Goal: Task Accomplishment & Management: Manage account settings

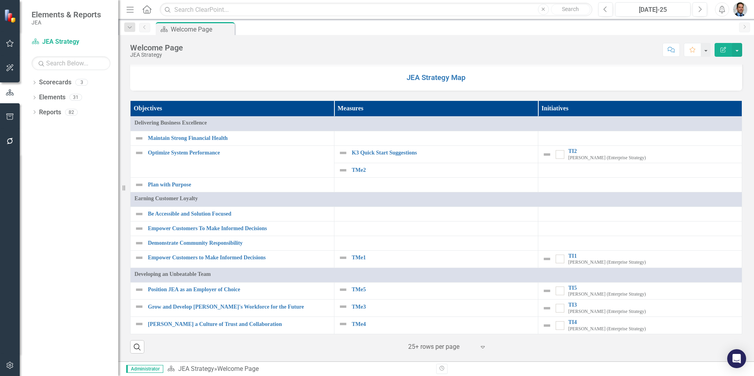
scroll to position [672, 0]
click at [42, 95] on link "Elements" at bounding box center [52, 97] width 26 height 9
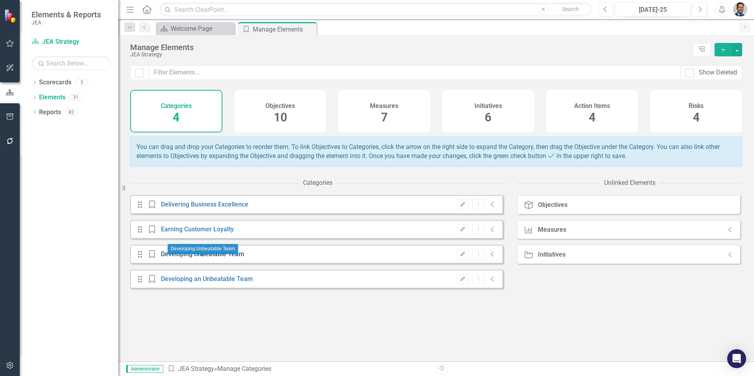
click at [223, 258] on link "Developing Unbeatable Team" at bounding box center [202, 253] width 83 height 7
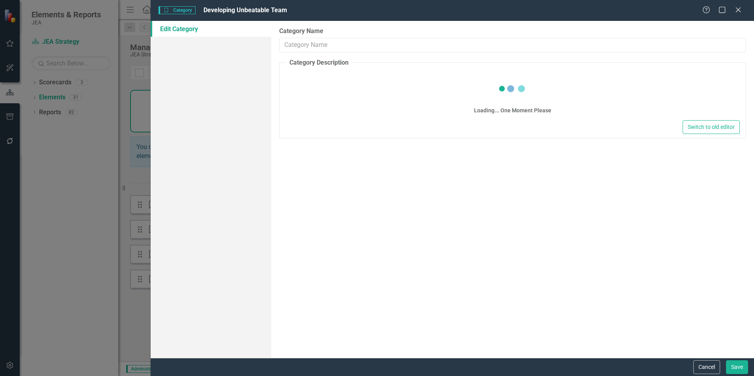
type input "Developing Unbeatable Team"
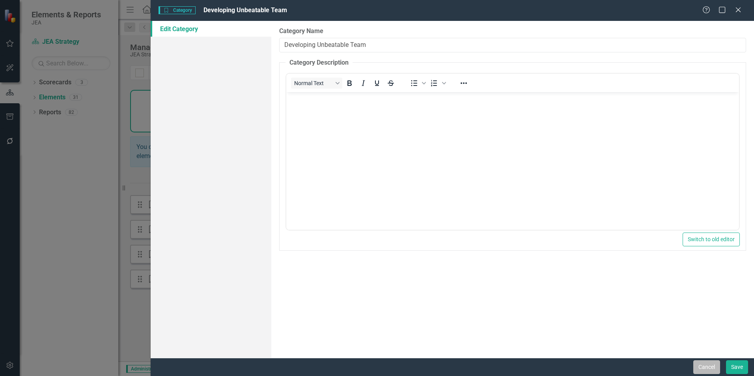
click at [707, 369] on button "Cancel" at bounding box center [706, 367] width 27 height 14
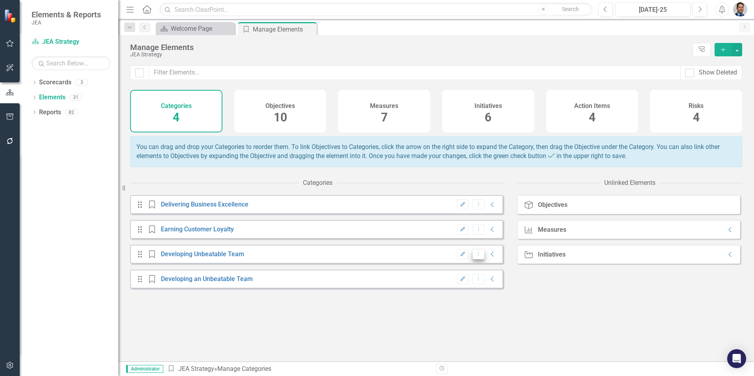
click at [475, 256] on icon "Dropdown Menu" at bounding box center [478, 253] width 7 height 5
click at [483, 288] on link "Trash Delete Category" at bounding box center [498, 287] width 63 height 15
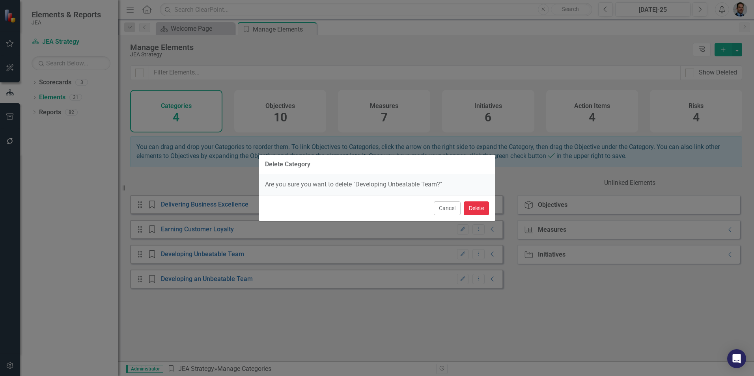
click at [474, 206] on button "Delete" at bounding box center [476, 208] width 25 height 14
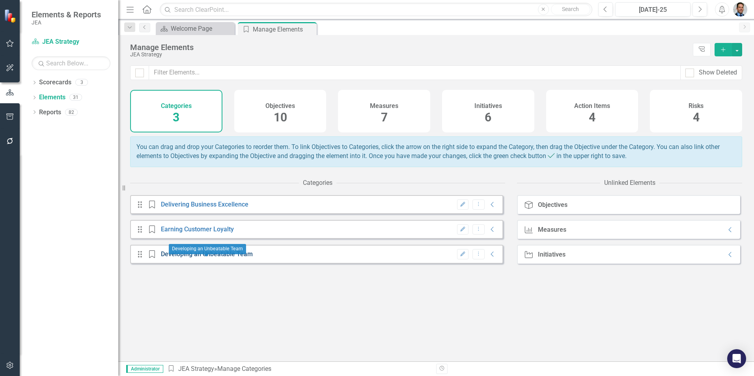
click at [209, 258] on link "Developing an Unbeatable Team" at bounding box center [207, 253] width 92 height 7
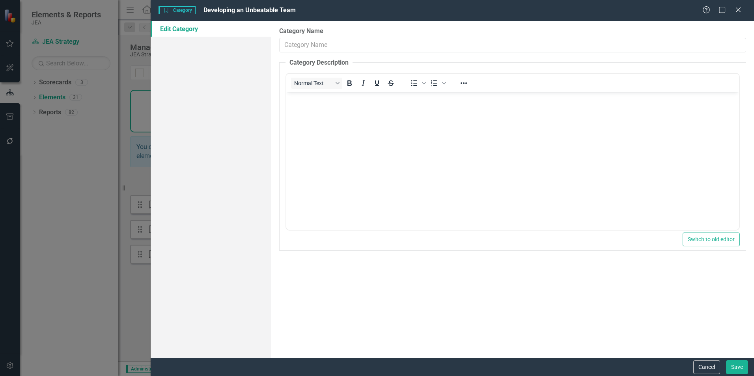
type input "Developing an Unbeatable Team"
click at [741, 9] on icon "Close" at bounding box center [738, 9] width 10 height 7
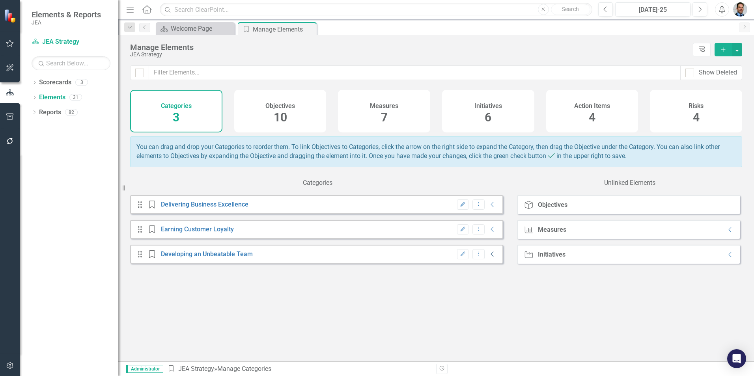
click at [488, 257] on icon "Collapse" at bounding box center [492, 254] width 8 height 6
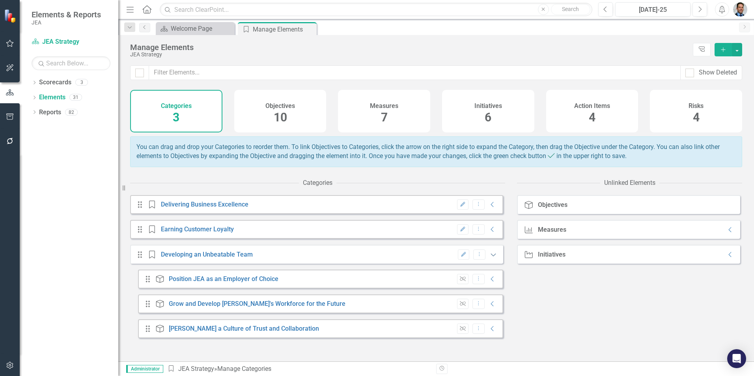
click at [491, 257] on icon at bounding box center [493, 255] width 5 height 3
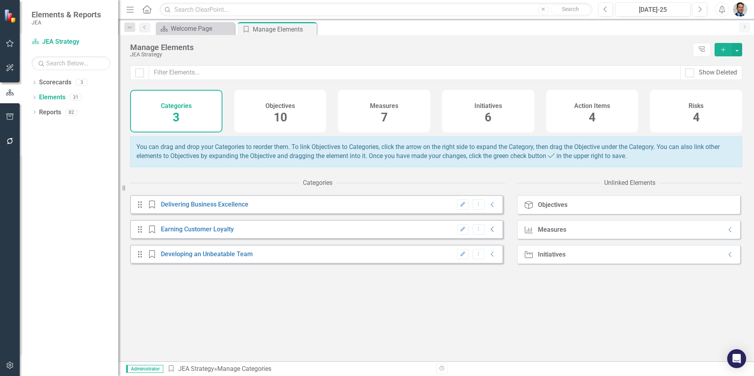
click at [488, 233] on icon "Collapse" at bounding box center [492, 229] width 8 height 6
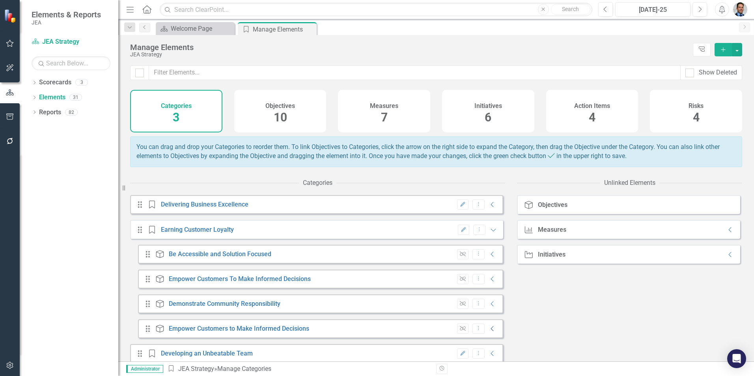
click at [488, 332] on icon "Collapse" at bounding box center [492, 329] width 8 height 6
click at [488, 282] on icon "Collapse" at bounding box center [492, 279] width 8 height 6
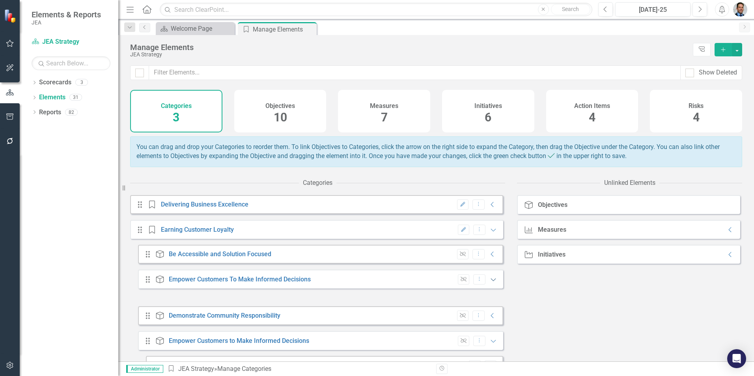
click at [489, 283] on icon "Expanded" at bounding box center [493, 279] width 8 height 6
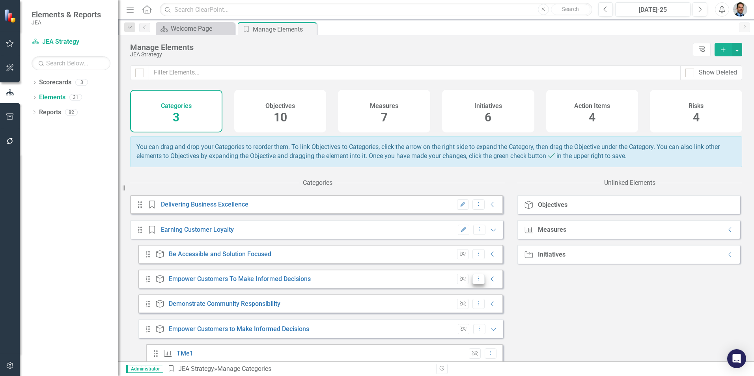
click at [475, 281] on icon "Dropdown Menu" at bounding box center [478, 278] width 7 height 5
click at [496, 326] on link "Trash Delete Objective" at bounding box center [498, 327] width 63 height 15
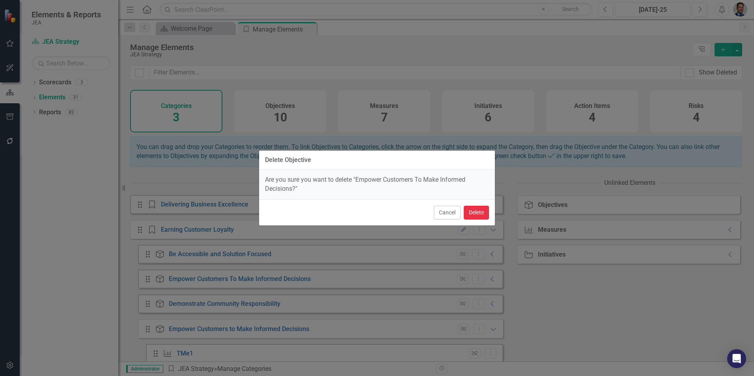
click at [477, 210] on button "Delete" at bounding box center [476, 213] width 25 height 14
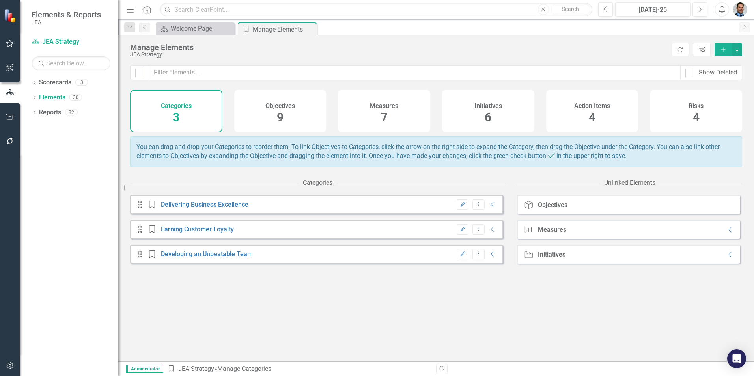
click at [489, 233] on icon "Collapse" at bounding box center [492, 229] width 8 height 6
click at [490, 233] on icon "Collapse" at bounding box center [492, 229] width 8 height 6
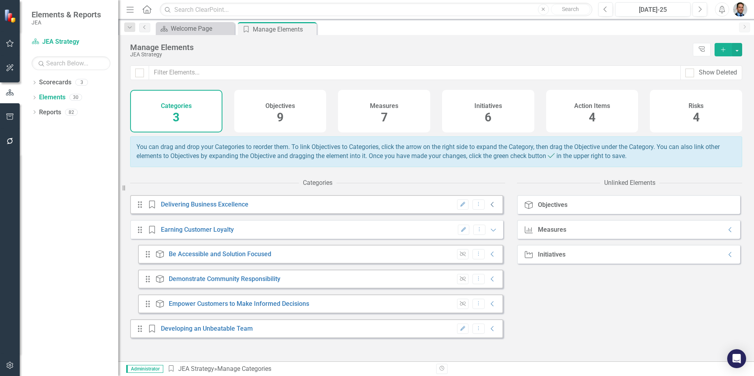
click at [488, 208] on icon "Collapse" at bounding box center [492, 204] width 8 height 6
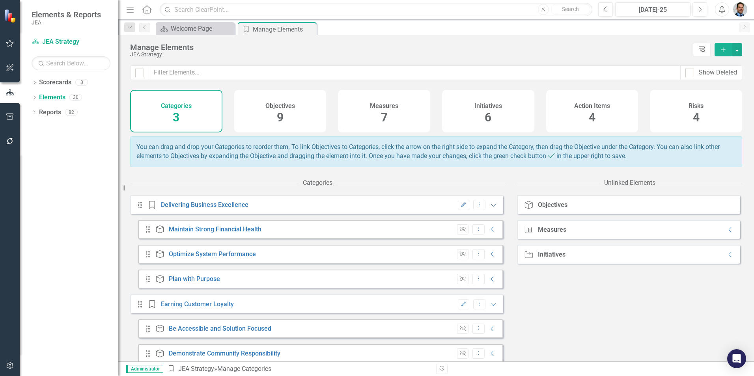
click at [489, 208] on icon "Expanded" at bounding box center [493, 205] width 8 height 6
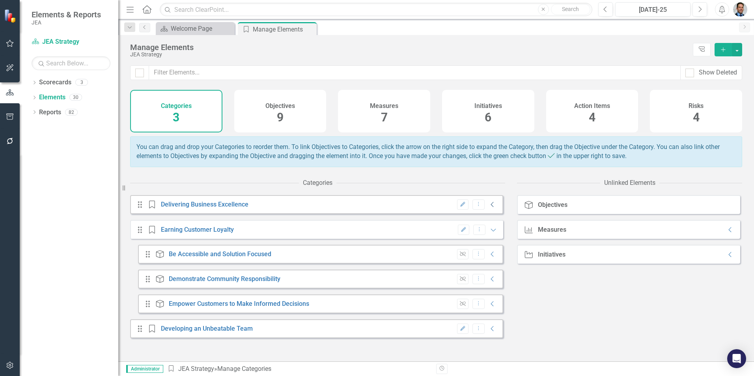
click at [491, 207] on icon at bounding box center [492, 204] width 3 height 5
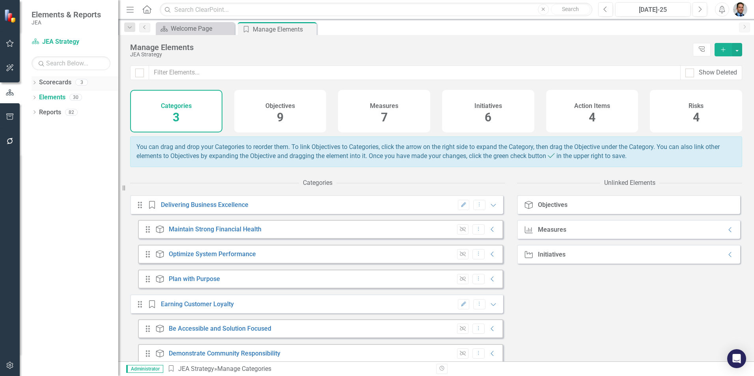
click at [51, 83] on link "Scorecards" at bounding box center [55, 82] width 32 height 9
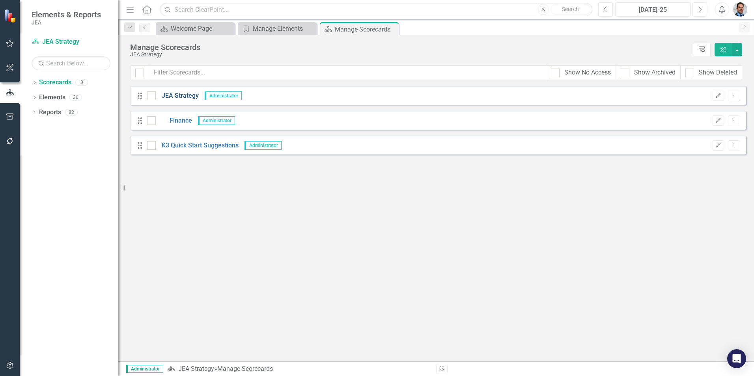
click at [183, 96] on link "JEA Strategy" at bounding box center [177, 95] width 43 height 9
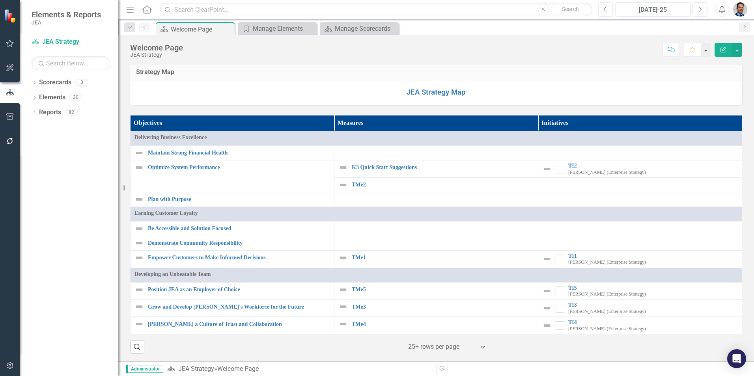
scroll to position [658, 0]
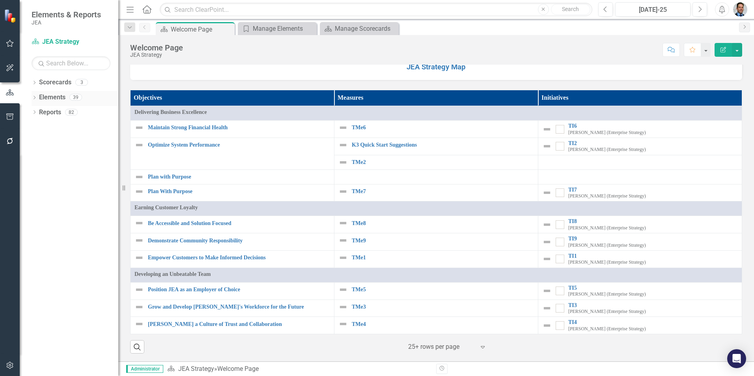
click at [48, 94] on link "Elements" at bounding box center [52, 97] width 26 height 9
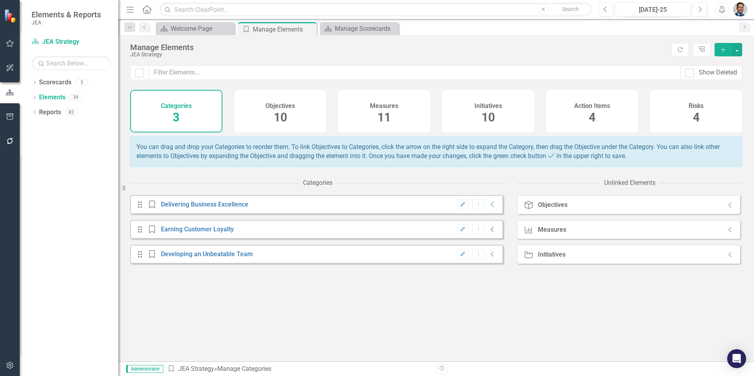
click at [488, 233] on icon "Collapse" at bounding box center [492, 229] width 8 height 6
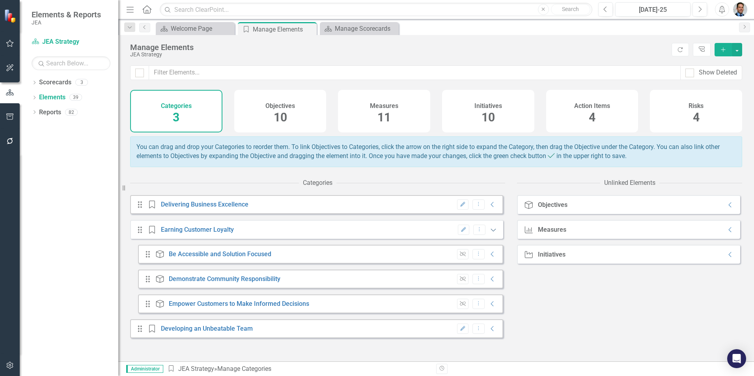
click at [489, 233] on icon "Expanded" at bounding box center [493, 230] width 8 height 6
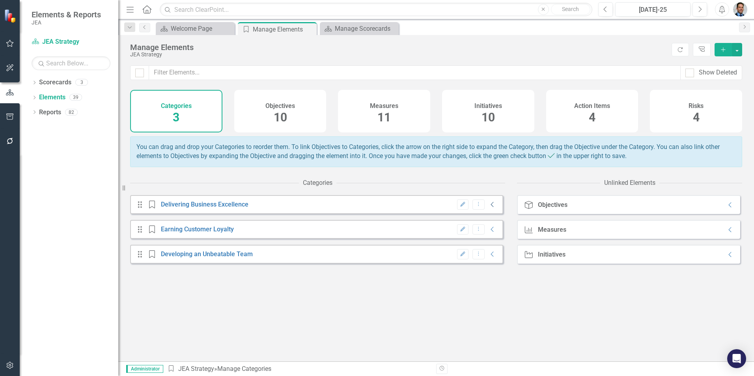
click at [488, 208] on icon "Collapse" at bounding box center [492, 204] width 8 height 6
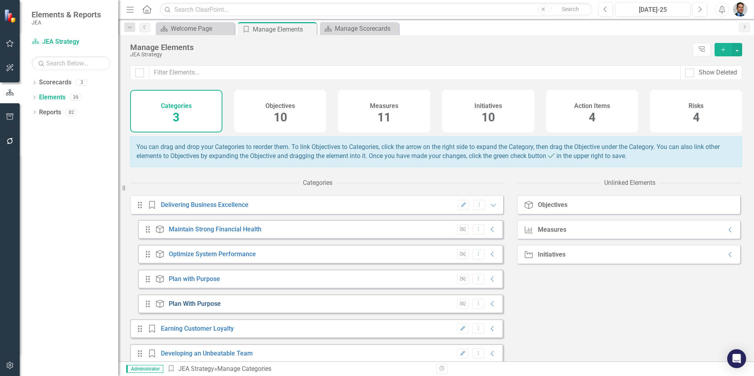
click at [199, 307] on link "Plan With Purpose" at bounding box center [195, 303] width 52 height 7
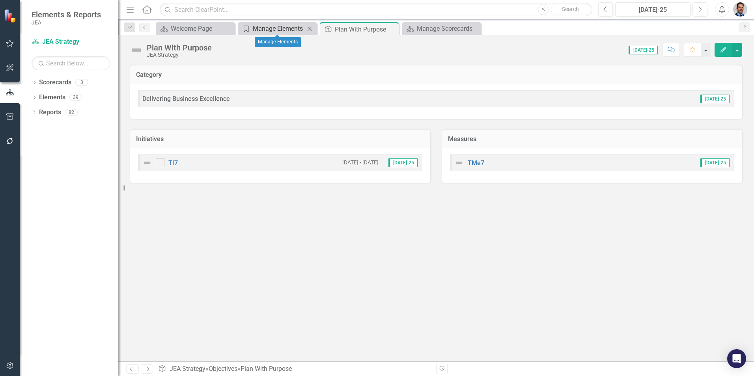
click at [284, 28] on div "Manage Elements" at bounding box center [279, 29] width 52 height 10
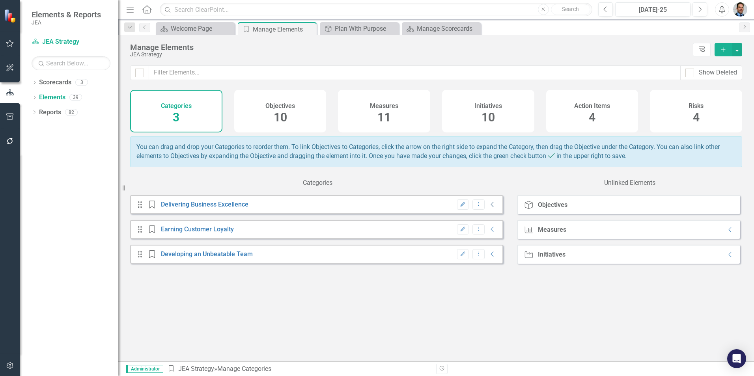
click at [488, 208] on icon "Collapse" at bounding box center [492, 204] width 8 height 6
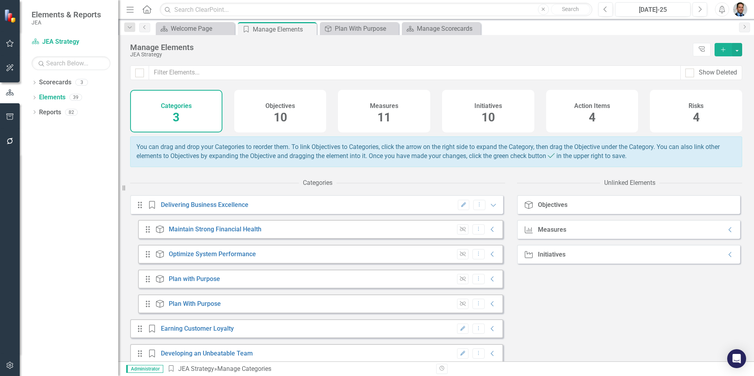
click at [393, 112] on div "Measures 11" at bounding box center [384, 111] width 92 height 43
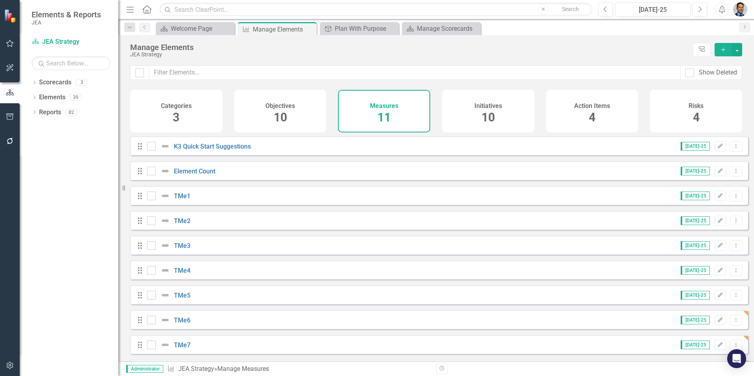
click at [273, 112] on div "Objectives 10" at bounding box center [280, 111] width 92 height 43
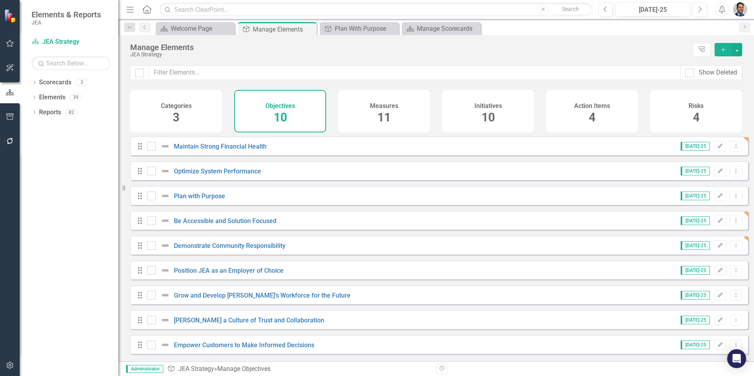
click at [206, 110] on div "Categories 3" at bounding box center [176, 111] width 92 height 43
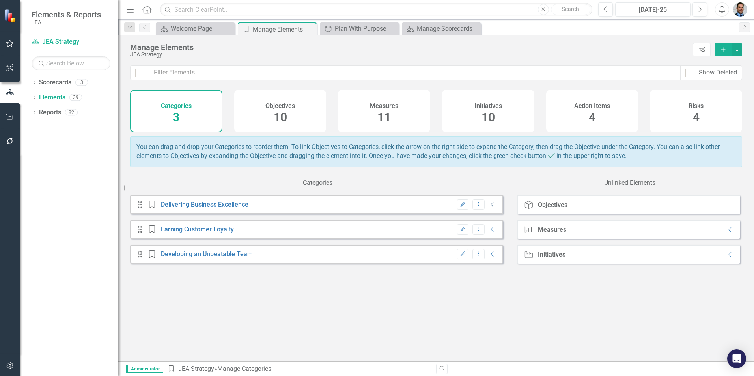
click at [489, 208] on icon "Collapse" at bounding box center [492, 204] width 8 height 6
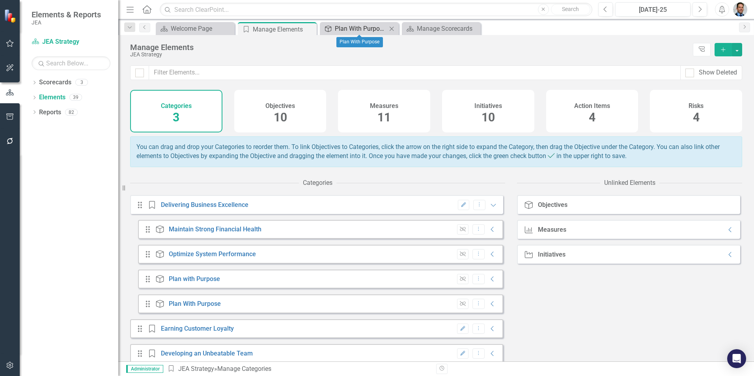
click at [369, 31] on div "Plan With Purpose" at bounding box center [361, 29] width 52 height 10
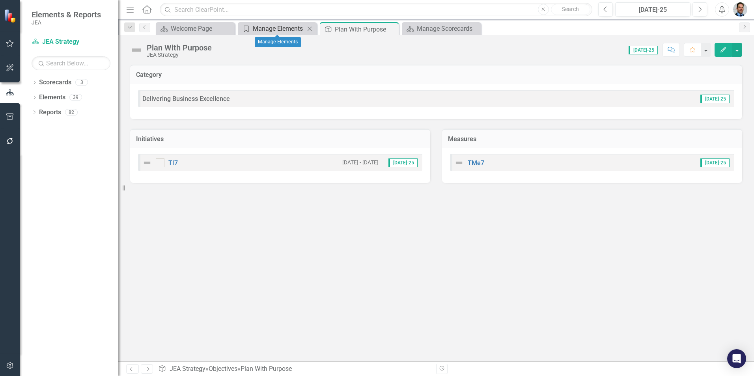
click at [277, 31] on div "Manage Elements" at bounding box center [279, 29] width 52 height 10
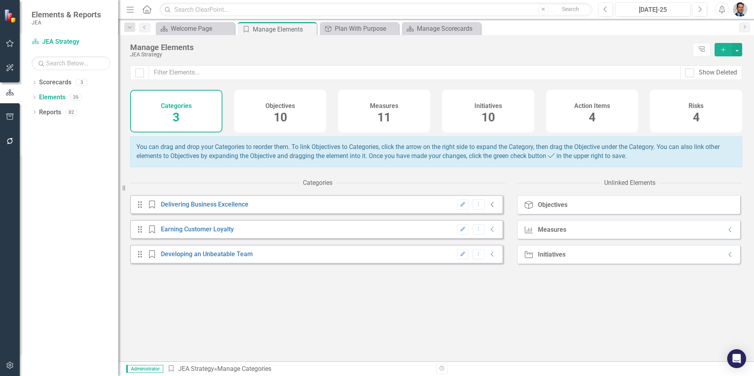
click at [491, 207] on icon at bounding box center [492, 204] width 3 height 5
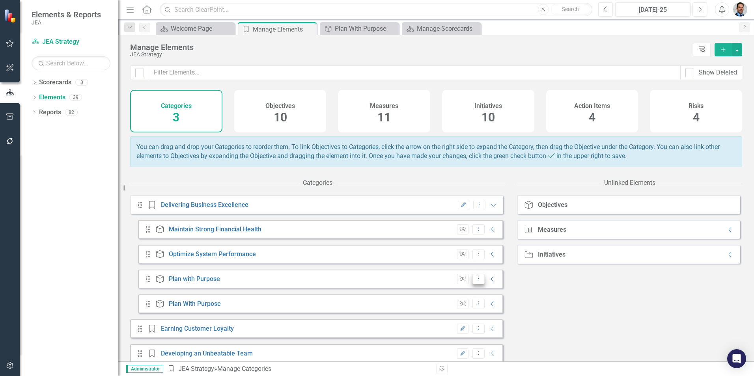
click at [475, 281] on icon "Dropdown Menu" at bounding box center [478, 278] width 7 height 5
click at [501, 327] on link "Trash Delete Objective" at bounding box center [498, 327] width 63 height 15
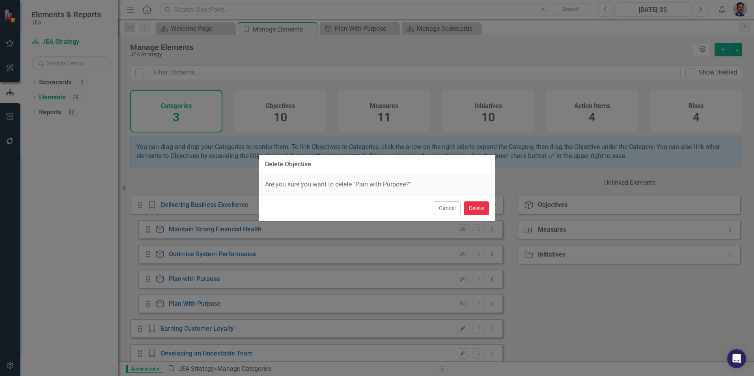
click at [484, 207] on button "Delete" at bounding box center [476, 208] width 25 height 14
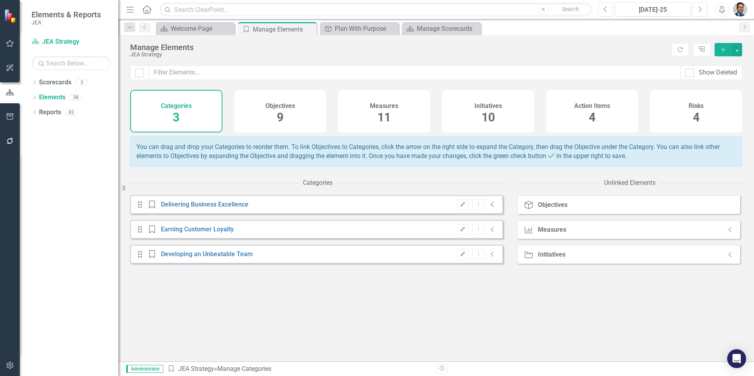
click at [488, 208] on icon "Collapse" at bounding box center [492, 204] width 8 height 6
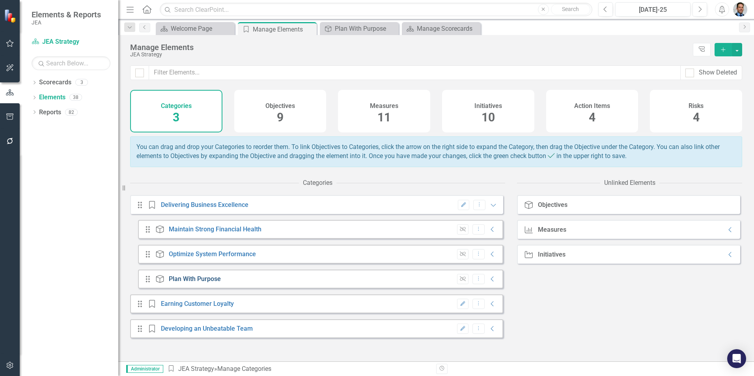
click at [179, 283] on link "Plan With Purpose" at bounding box center [195, 278] width 52 height 7
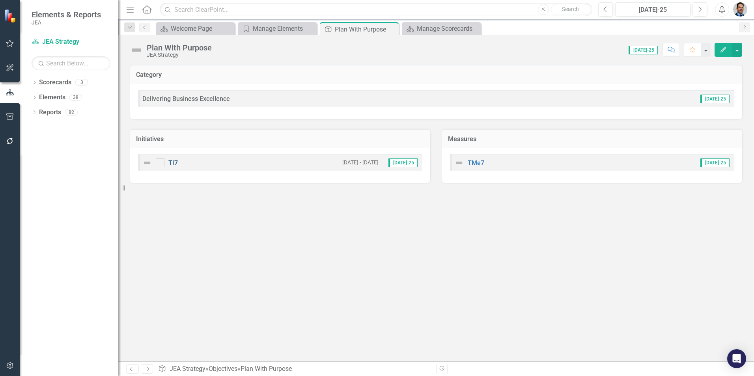
click at [174, 162] on link "TI7" at bounding box center [172, 162] width 9 height 7
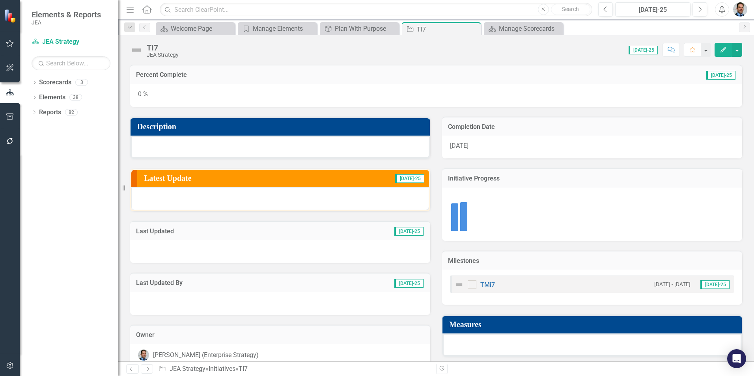
scroll to position [39, 0]
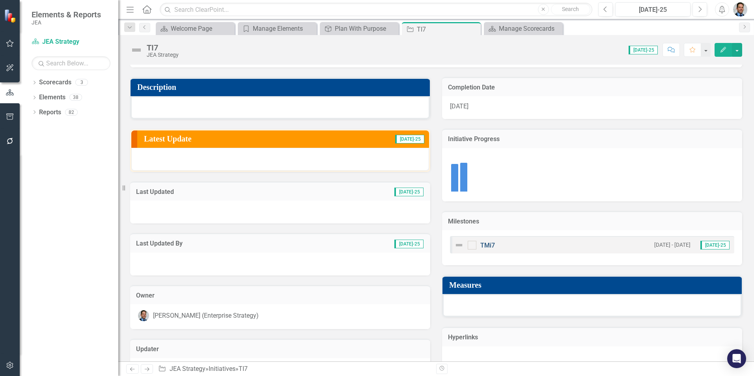
click at [483, 245] on link "TMi7" at bounding box center [487, 245] width 15 height 7
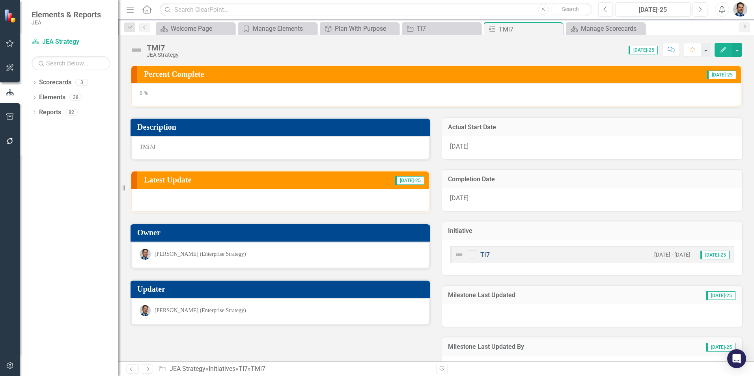
click at [480, 254] on link "TI7" at bounding box center [484, 254] width 9 height 7
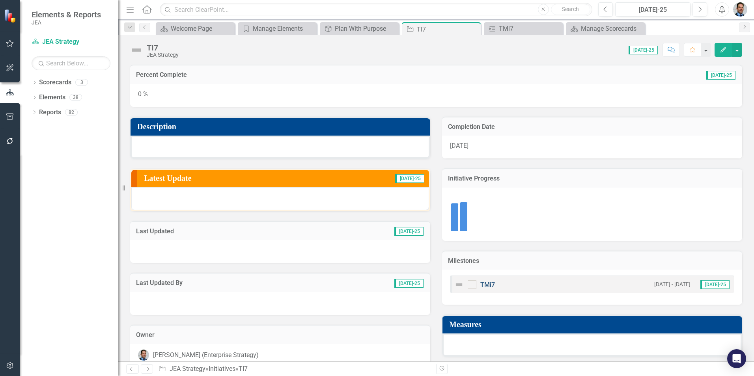
click at [483, 285] on link "TMi7" at bounding box center [487, 284] width 15 height 7
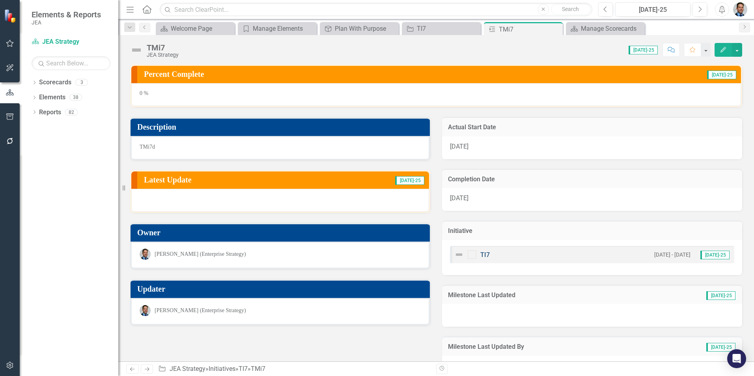
click at [481, 253] on link "TI7" at bounding box center [484, 254] width 9 height 7
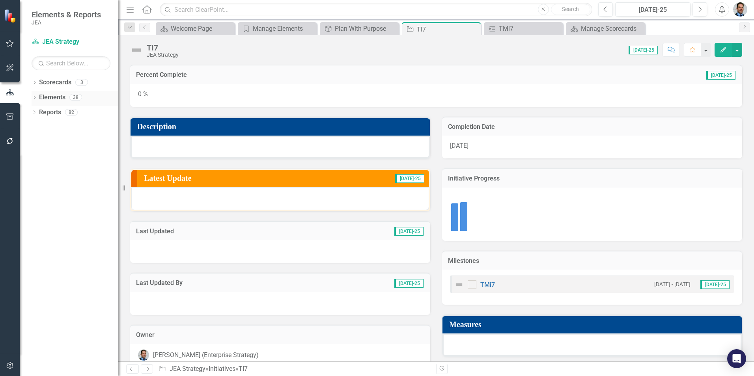
click at [48, 94] on link "Elements" at bounding box center [52, 97] width 26 height 9
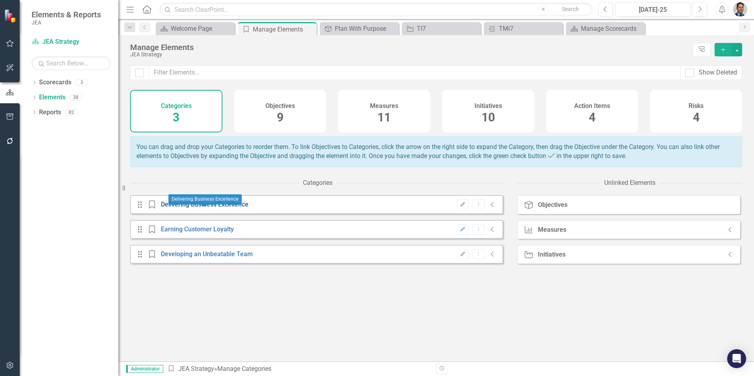
click at [194, 208] on link "Delivering Business Excellence" at bounding box center [205, 204] width 88 height 7
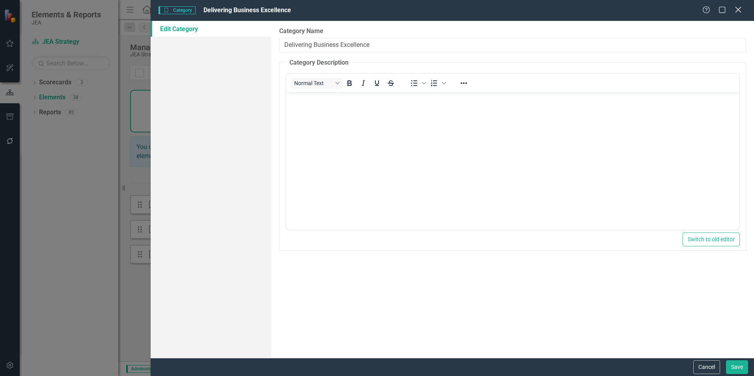
click at [734, 9] on icon "Close" at bounding box center [738, 9] width 10 height 7
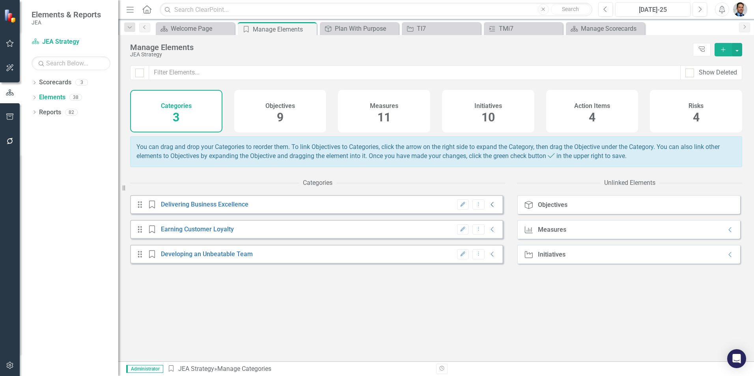
click at [488, 208] on icon "Collapse" at bounding box center [492, 204] width 8 height 6
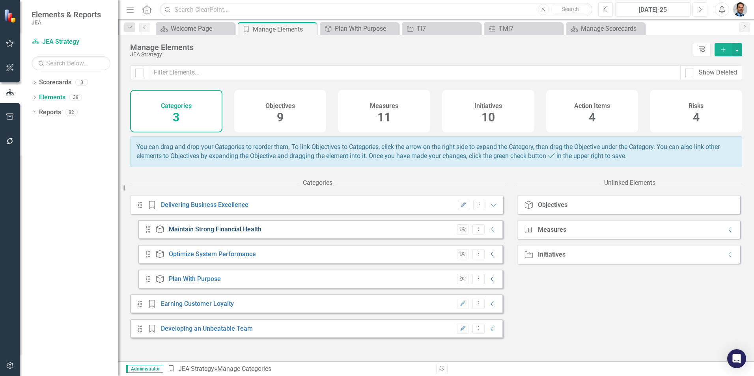
click at [244, 233] on link "Maintain Strong Financial Health" at bounding box center [215, 228] width 93 height 7
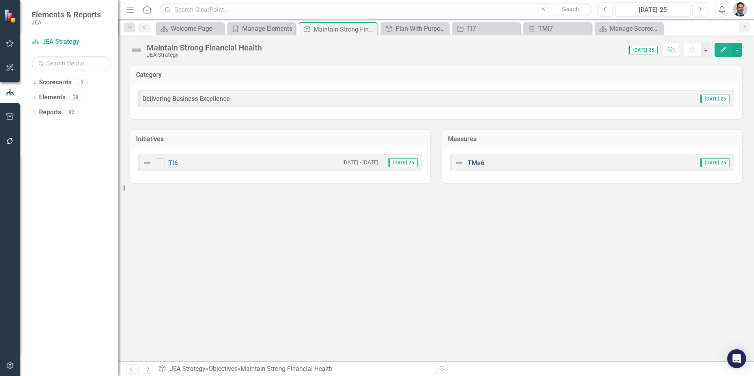
click at [479, 163] on link "TMe6" at bounding box center [475, 162] width 17 height 7
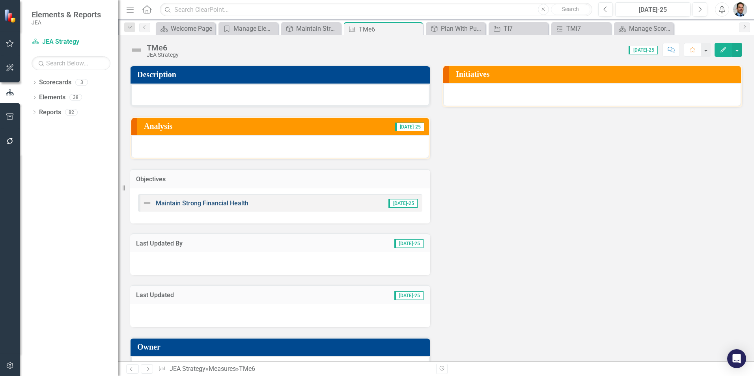
click at [223, 204] on link "Maintain Strong Financial Health" at bounding box center [202, 202] width 93 height 7
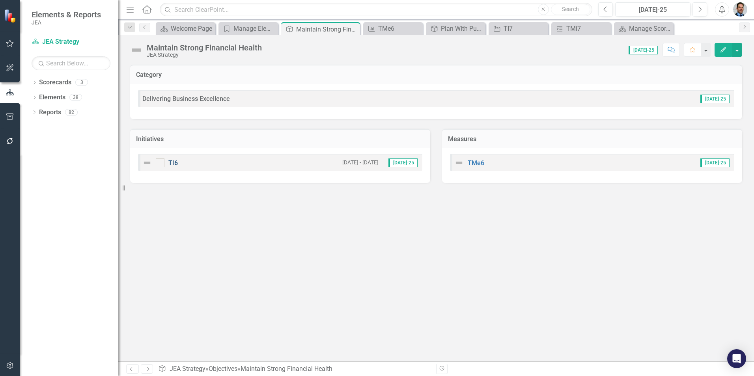
click at [177, 163] on link "TI6" at bounding box center [172, 162] width 9 height 7
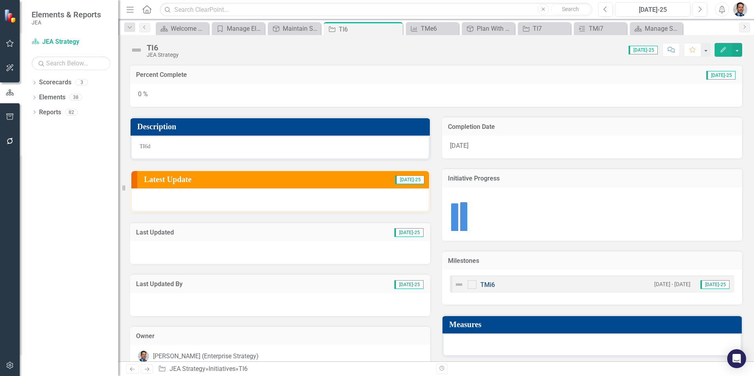
click at [488, 285] on link "TMi6" at bounding box center [487, 284] width 15 height 7
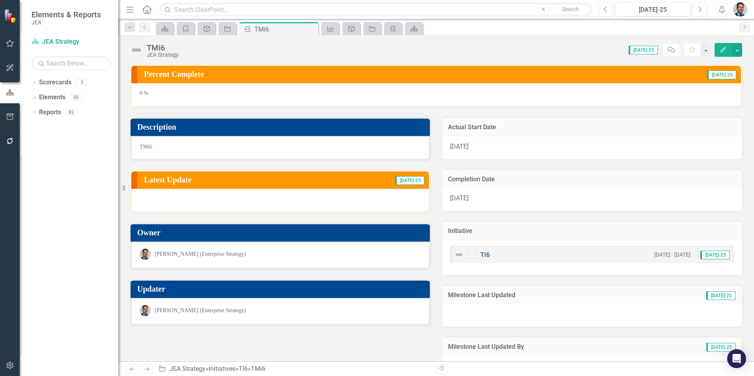
click at [480, 255] on link "TI6" at bounding box center [484, 254] width 9 height 7
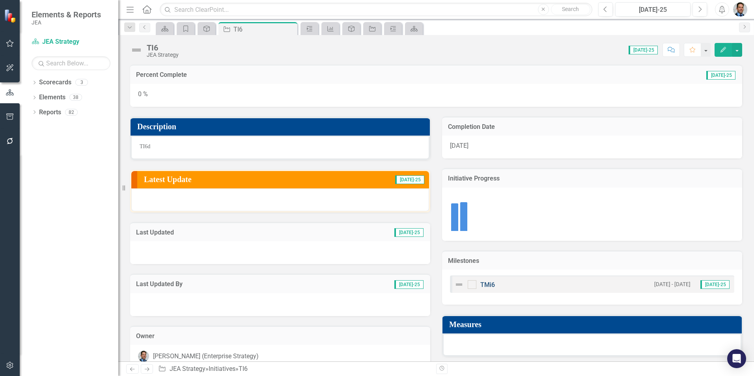
click at [480, 283] on link "TMi6" at bounding box center [487, 284] width 15 height 7
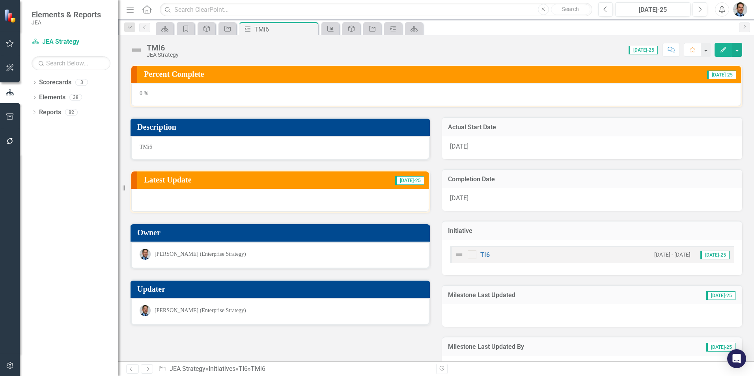
click at [737, 6] on img "button" at bounding box center [740, 9] width 14 height 14
click at [720, 55] on link "Help Support Center" at bounding box center [715, 54] width 62 height 15
